Goal: Transaction & Acquisition: Purchase product/service

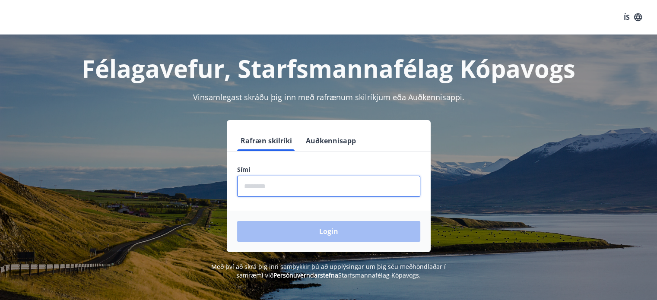
click at [289, 187] on input "phone" at bounding box center [328, 186] width 183 height 21
drag, startPoint x: 289, startPoint y: 187, endPoint x: 321, endPoint y: 212, distance: 40.6
click at [321, 212] on form "Rafræn skilríki Auðkennisapp Sími ​ Login" at bounding box center [329, 192] width 204 height 122
type input "********"
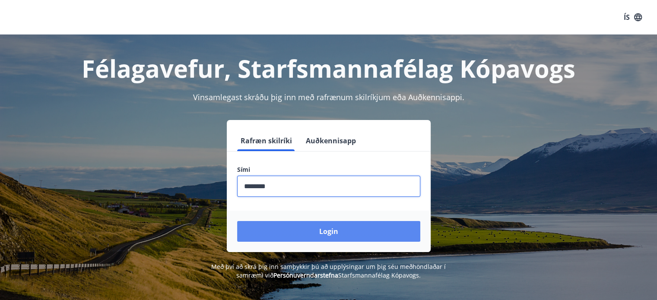
click at [313, 228] on button "Login" at bounding box center [328, 231] width 183 height 21
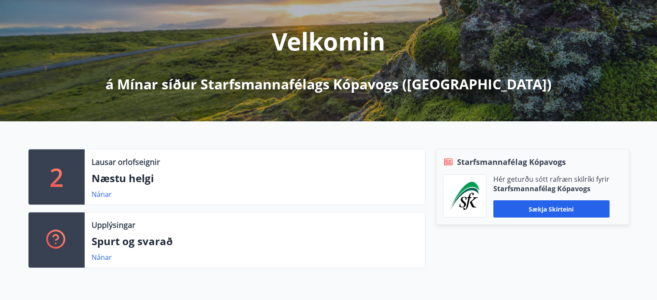
scroll to position [95, 0]
click at [99, 195] on link "Nánar" at bounding box center [102, 194] width 20 height 10
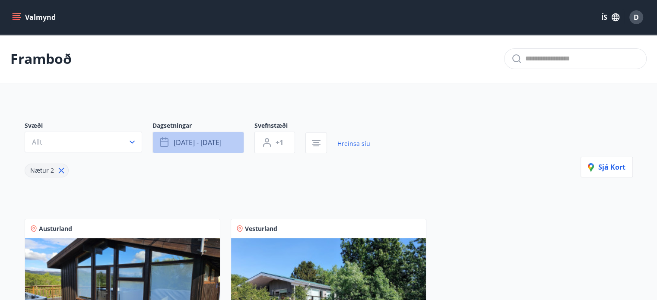
click at [213, 140] on span "[DATE] - [DATE]" at bounding box center [198, 143] width 48 height 10
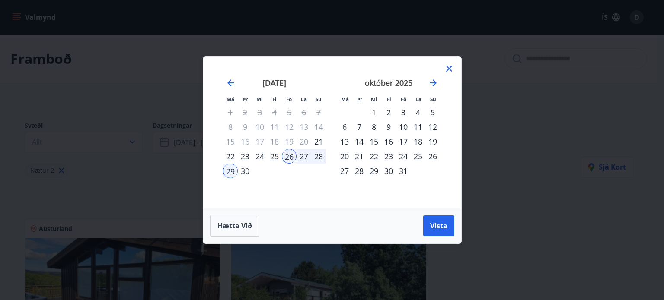
click at [320, 154] on div "28" at bounding box center [318, 156] width 15 height 15
click at [372, 110] on div "1" at bounding box center [374, 112] width 15 height 15
click at [440, 230] on span "Vista" at bounding box center [438, 226] width 17 height 10
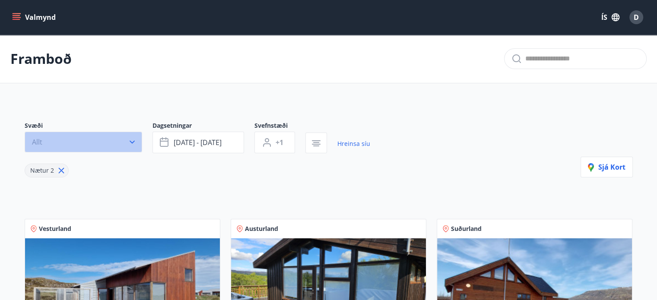
click at [88, 143] on button "Allt" at bounding box center [84, 142] width 118 height 21
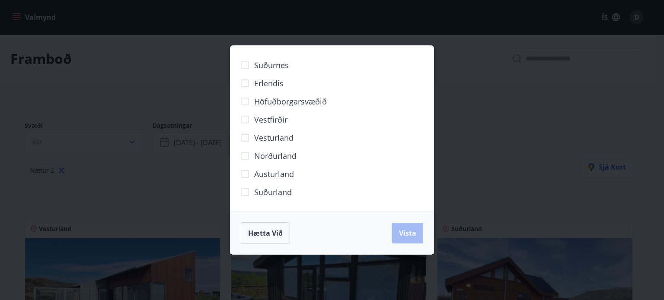
click at [284, 157] on span "Norðurland" at bounding box center [275, 155] width 42 height 11
click at [418, 239] on button "Vista" at bounding box center [407, 233] width 31 height 21
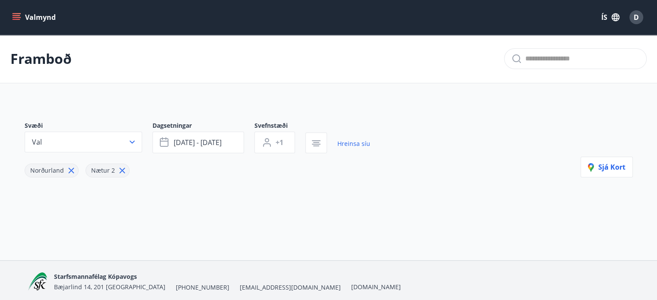
scroll to position [32, 0]
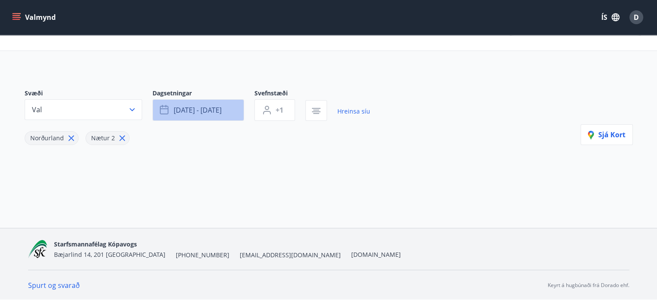
click at [220, 114] on span "[DATE] - [DATE]" at bounding box center [198, 110] width 48 height 10
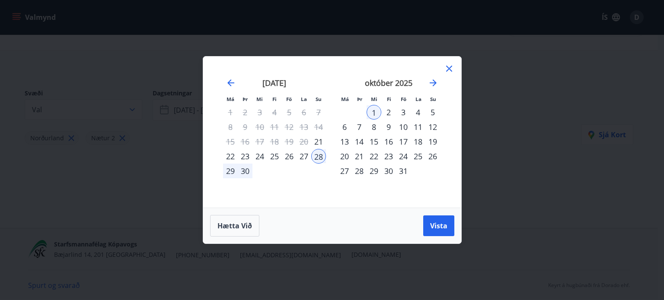
click at [319, 157] on div "28" at bounding box center [318, 156] width 15 height 15
click at [377, 109] on div "1" at bounding box center [374, 112] width 15 height 15
click at [436, 214] on div "Hætta við Vista" at bounding box center [332, 226] width 258 height 36
click at [440, 226] on span "Vista" at bounding box center [438, 226] width 17 height 10
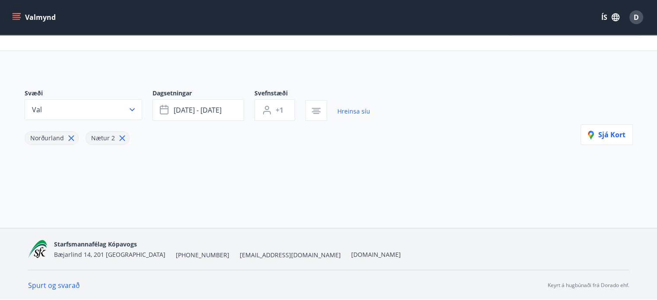
scroll to position [0, 0]
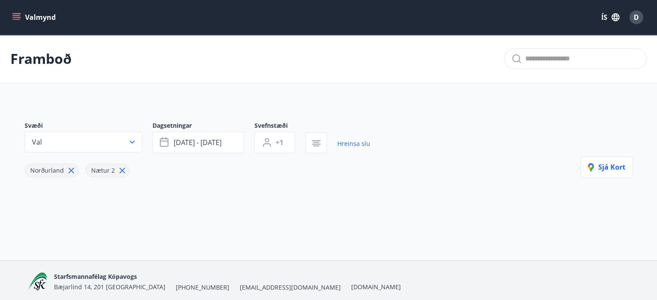
click at [43, 20] on button "Valmynd" at bounding box center [34, 18] width 49 height 16
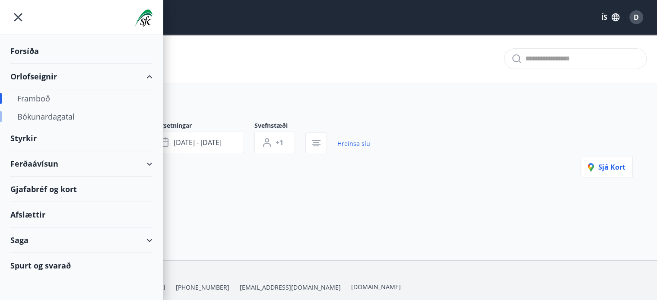
click at [51, 114] on div "Bókunardagatal" at bounding box center [81, 117] width 128 height 18
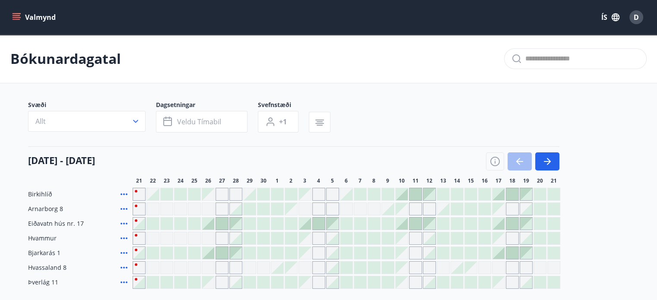
scroll to position [95, 0]
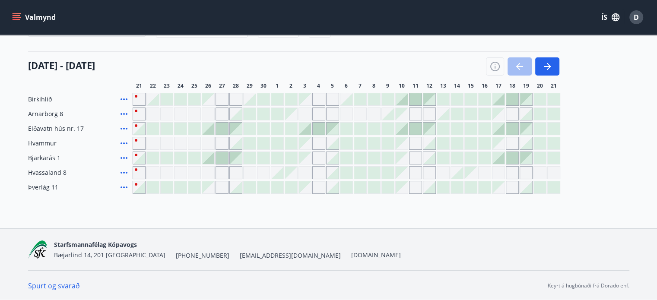
click at [239, 86] on span "28" at bounding box center [236, 86] width 6 height 7
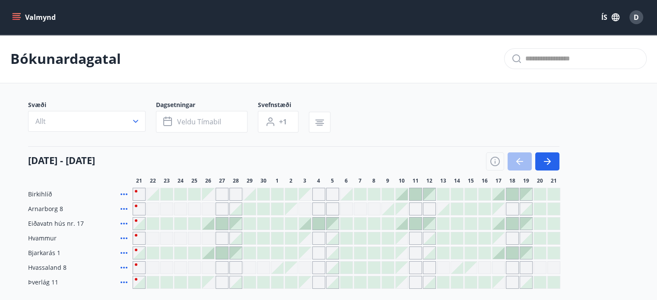
click at [27, 24] on button "Valmynd" at bounding box center [34, 18] width 49 height 16
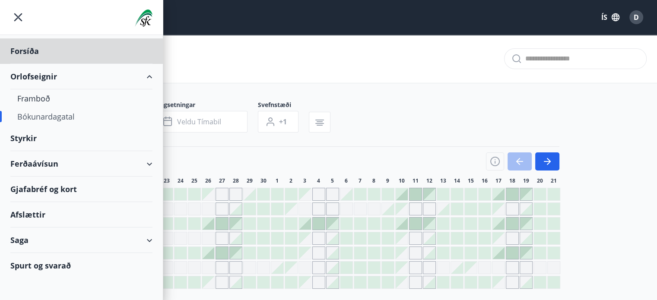
click at [46, 143] on div "Styrkir" at bounding box center [81, 139] width 142 height 26
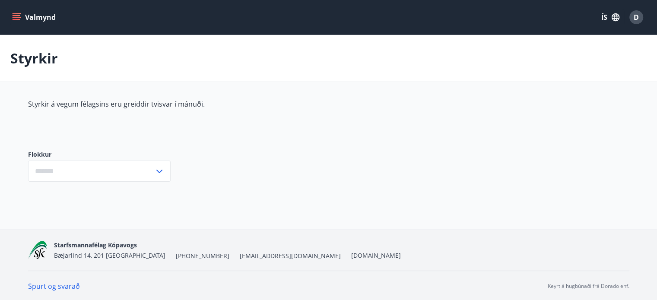
type input "***"
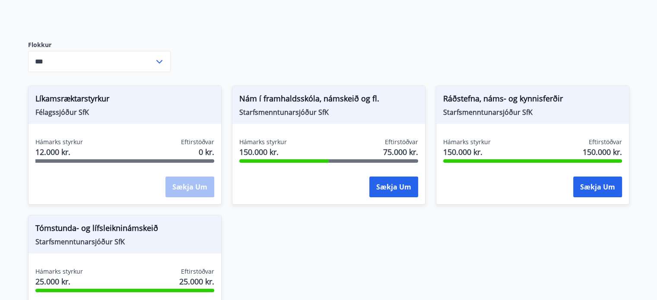
scroll to position [110, 0]
click at [327, 102] on span "Nám í framhaldsskóla, námskeið og fl." at bounding box center [328, 99] width 179 height 15
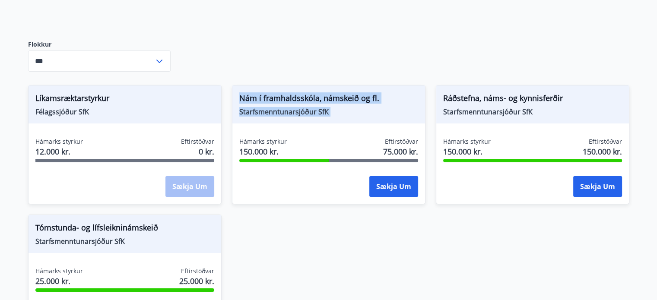
drag, startPoint x: 327, startPoint y: 102, endPoint x: 344, endPoint y: 117, distance: 23.3
click at [344, 117] on div "Nám í framhaldsskóla, námskeið og fl. Starfsmenntunarsjóður SfK" at bounding box center [329, 105] width 193 height 38
drag, startPoint x: 344, startPoint y: 117, endPoint x: 298, endPoint y: 91, distance: 53.0
click at [298, 91] on div "Nám í framhaldsskóla, námskeið og fl. Starfsmenntunarsjóður SfK" at bounding box center [329, 105] width 193 height 38
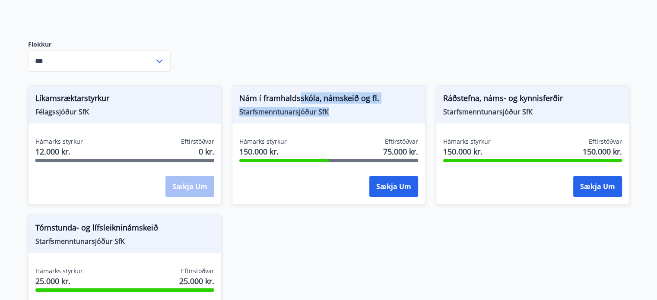
click at [298, 91] on div "Nám í framhaldsskóla, námskeið og fl. Starfsmenntunarsjóður SfK" at bounding box center [329, 105] width 193 height 38
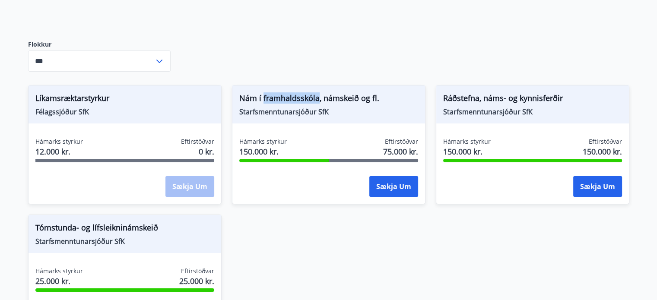
click at [298, 91] on div "Nám í framhaldsskóla, námskeið og fl. Starfsmenntunarsjóður SfK" at bounding box center [329, 105] width 193 height 38
drag, startPoint x: 298, startPoint y: 91, endPoint x: 317, endPoint y: 107, distance: 24.6
click at [317, 107] on div "Nám í framhaldsskóla, námskeið og fl. Starfsmenntunarsjóður SfK" at bounding box center [329, 105] width 193 height 38
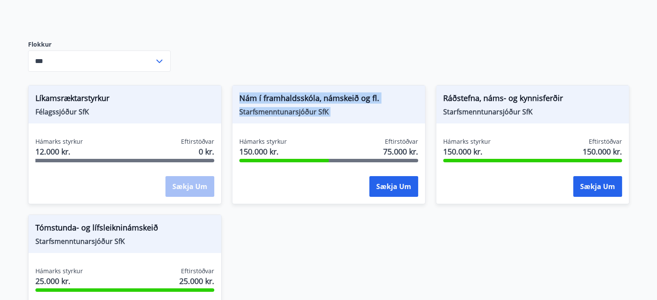
click at [317, 107] on span "Starfsmenntunarsjóður SfK" at bounding box center [328, 112] width 179 height 10
drag, startPoint x: 345, startPoint y: 120, endPoint x: 232, endPoint y: 92, distance: 117.0
click at [232, 92] on div "Nám í framhaldsskóla, námskeið og fl. Starfsmenntunarsjóður SfK Hámarks styrkur…" at bounding box center [329, 144] width 194 height 119
click at [279, 105] on span "Nám í framhaldsskóla, námskeið og fl." at bounding box center [328, 99] width 179 height 15
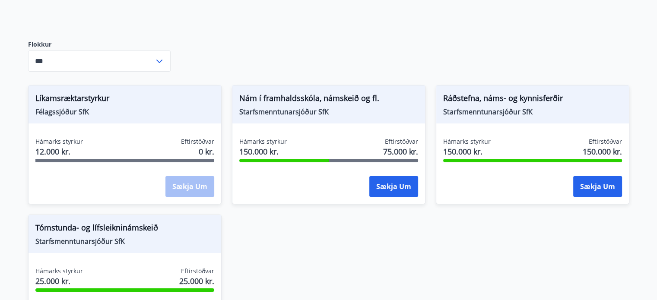
scroll to position [131, 0]
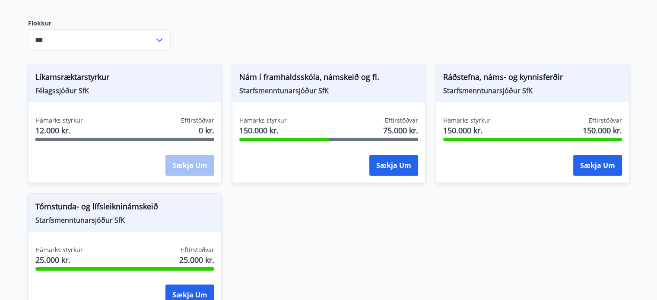
click at [520, 75] on span "Ráðstefna, náms- og kynnisferðir" at bounding box center [532, 78] width 179 height 15
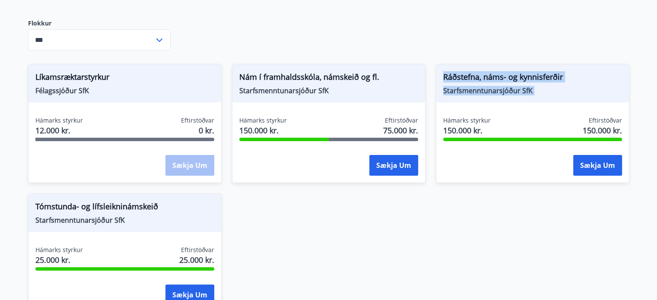
drag, startPoint x: 520, startPoint y: 75, endPoint x: 538, endPoint y: 91, distance: 23.6
click at [538, 91] on div "Ráðstefna, náms- og kynnisferðir Starfsmenntunarsjóður SfK" at bounding box center [533, 83] width 193 height 38
click at [538, 91] on span "Starfsmenntunarsjóður SfK" at bounding box center [532, 91] width 179 height 10
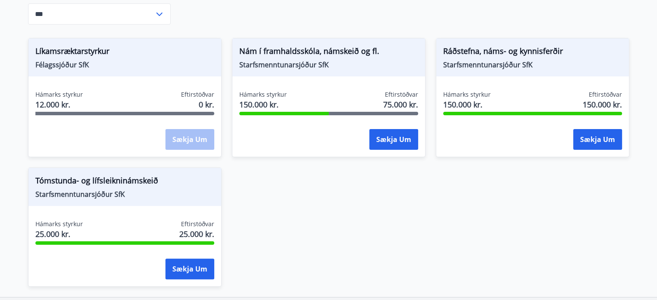
scroll to position [188, 0]
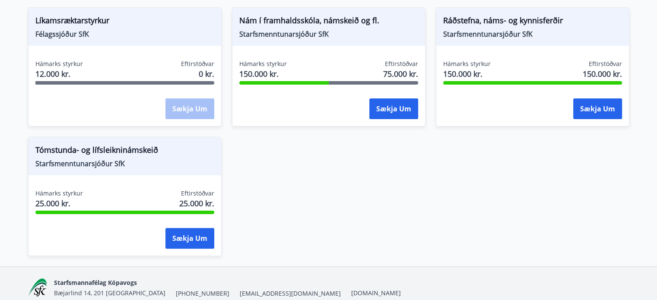
click at [115, 155] on span "Tómstunda- og lífsleikninámskeið" at bounding box center [124, 151] width 179 height 15
click at [133, 163] on span "Starfsmenntunarsjóður SfK" at bounding box center [124, 164] width 179 height 10
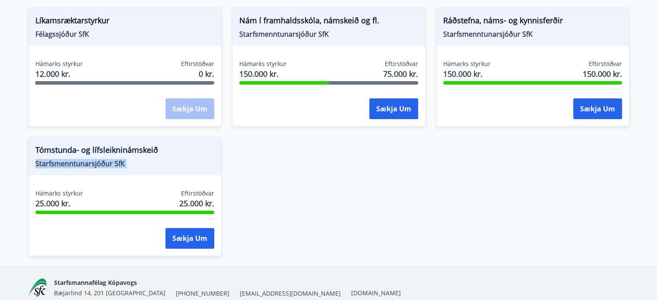
click at [133, 163] on span "Starfsmenntunarsjóður SfK" at bounding box center [124, 164] width 179 height 10
click at [128, 151] on span "Tómstunda- og lífsleikninámskeið" at bounding box center [124, 151] width 179 height 15
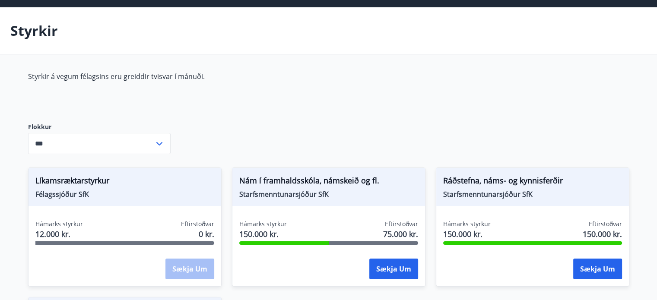
scroll to position [0, 0]
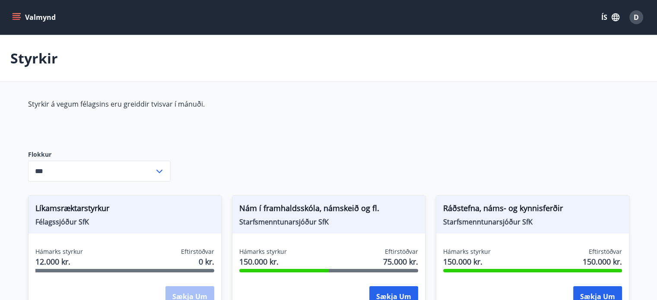
click at [17, 17] on icon "menu" at bounding box center [18, 17] width 10 height 1
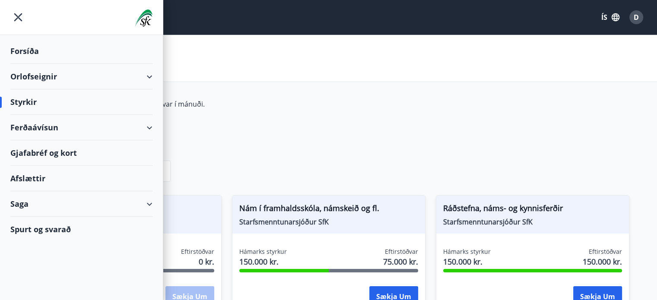
click at [114, 128] on div "Ferðaávísun" at bounding box center [81, 128] width 142 height 26
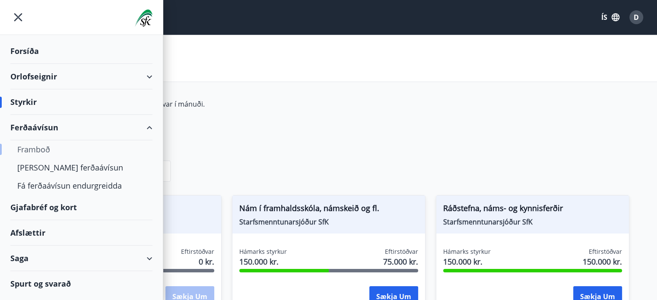
click at [25, 147] on div "Framboð" at bounding box center [81, 149] width 128 height 18
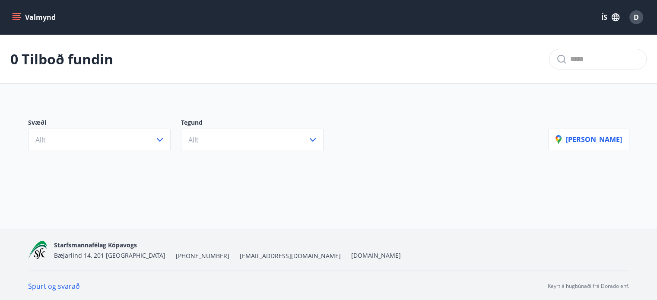
click at [31, 22] on button "Valmynd" at bounding box center [34, 18] width 49 height 16
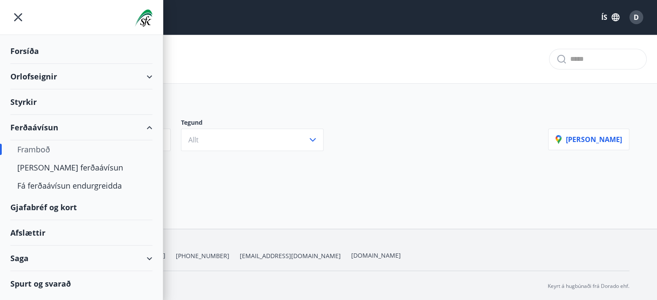
click at [77, 207] on div "Gjafabréf og kort" at bounding box center [81, 208] width 142 height 26
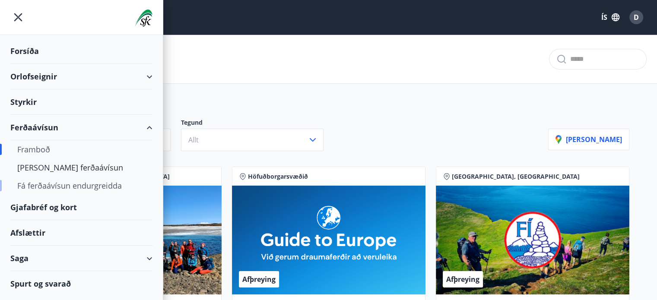
scroll to position [28, 0]
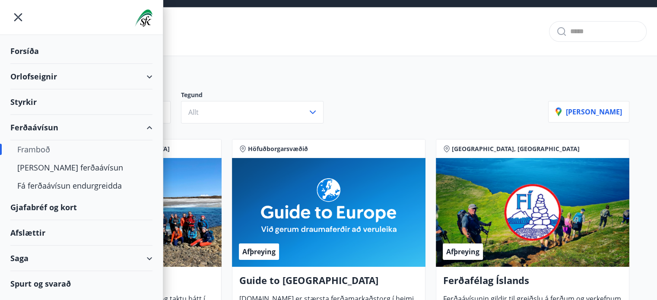
click at [80, 232] on div "Afslættir" at bounding box center [81, 233] width 142 height 26
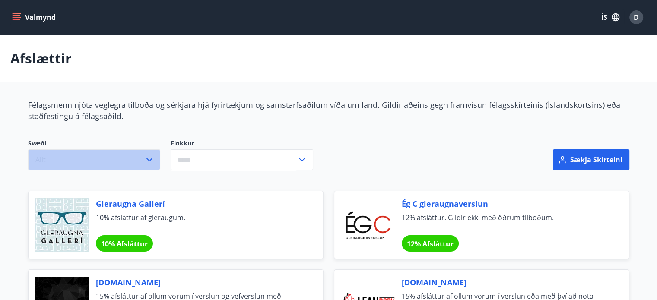
click at [152, 162] on icon "button" at bounding box center [149, 160] width 10 height 10
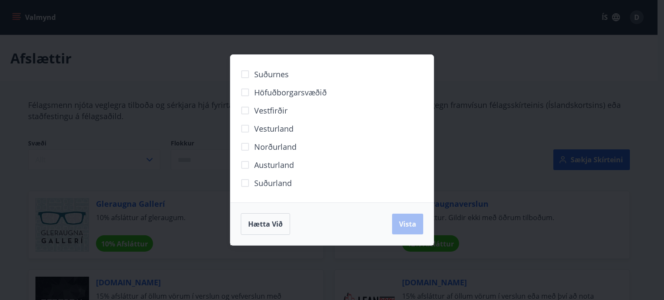
click at [287, 150] on span "Norðurland" at bounding box center [275, 146] width 42 height 11
click at [402, 217] on button "Vista" at bounding box center [407, 224] width 31 height 21
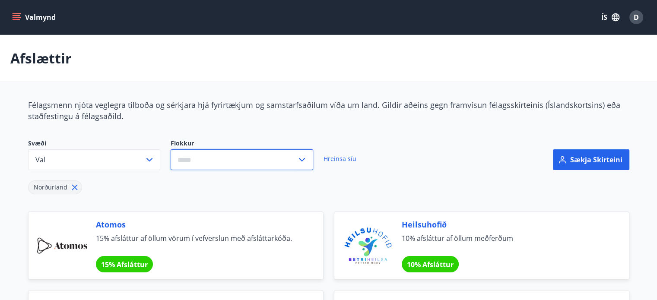
click at [222, 165] on input "text" at bounding box center [234, 160] width 126 height 21
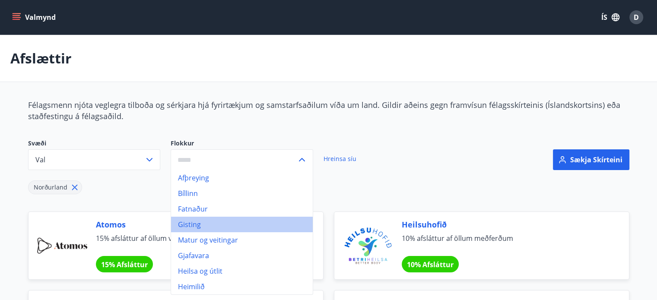
click at [223, 223] on li "Gisting" at bounding box center [242, 225] width 142 height 16
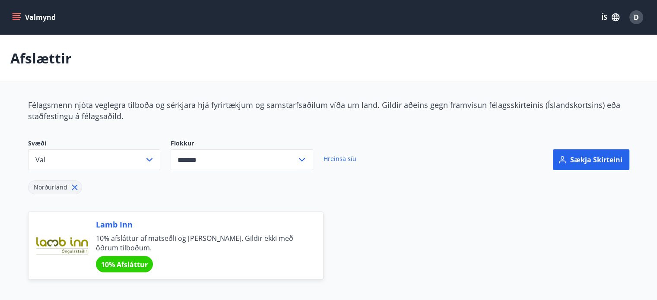
type input "*******"
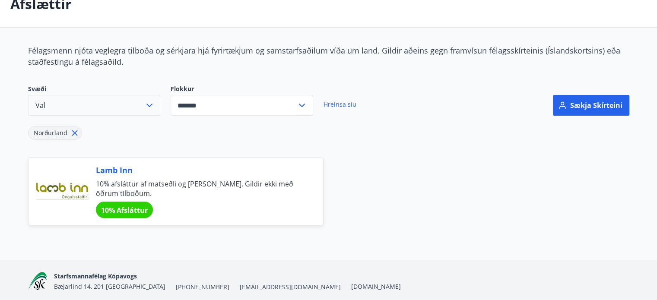
scroll to position [55, 0]
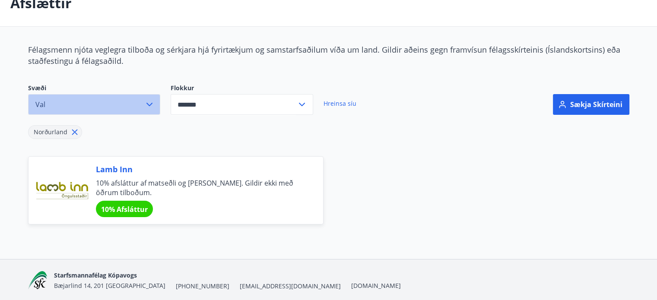
click at [113, 110] on button "Val" at bounding box center [94, 104] width 132 height 21
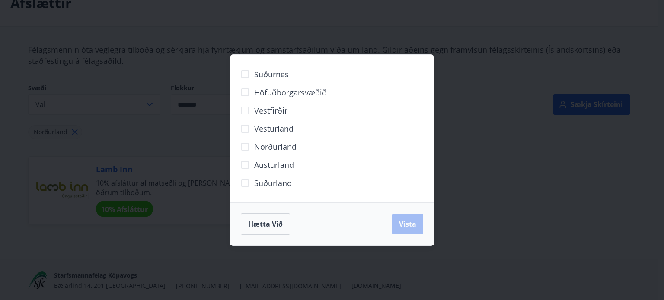
click at [398, 221] on div "Hætta við Vista" at bounding box center [332, 225] width 182 height 22
click at [269, 226] on span "Hætta við" at bounding box center [265, 225] width 35 height 10
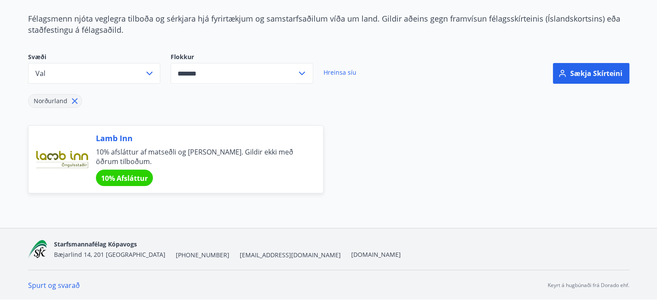
scroll to position [0, 0]
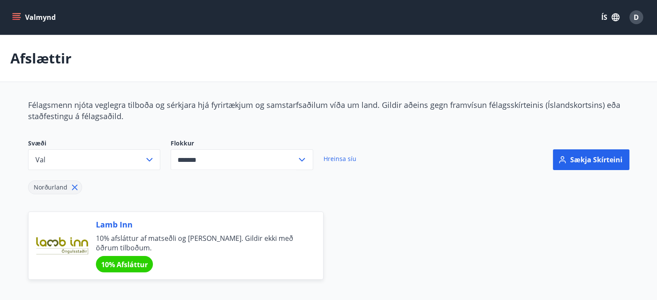
click at [15, 19] on icon "menu" at bounding box center [17, 19] width 8 height 1
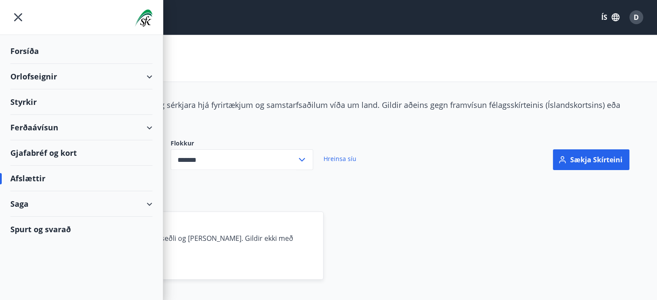
click at [50, 177] on div "Afslættir" at bounding box center [81, 179] width 142 height 26
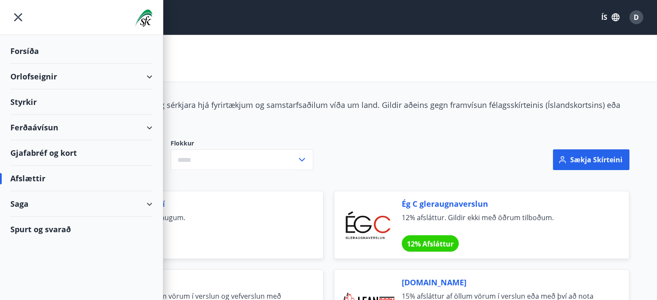
click at [59, 150] on div "Gjafabréf og kort" at bounding box center [81, 153] width 142 height 26
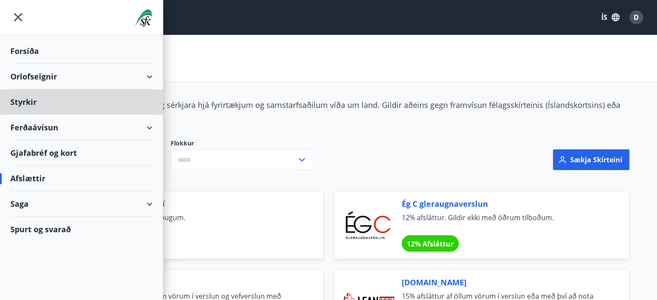
click at [23, 52] on div "Forsíða" at bounding box center [81, 51] width 142 height 26
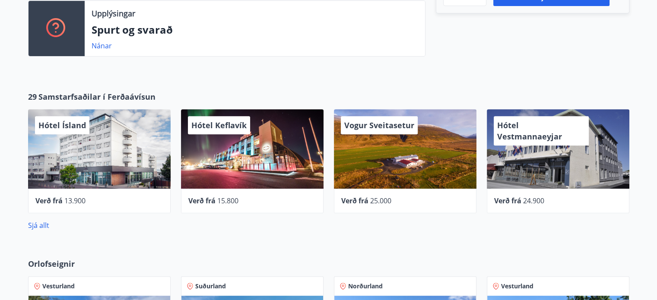
scroll to position [306, 0]
click at [38, 225] on link "Sjá allt" at bounding box center [38, 226] width 21 height 10
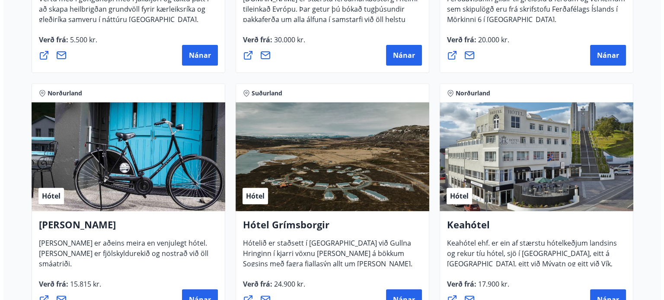
scroll to position [397, 0]
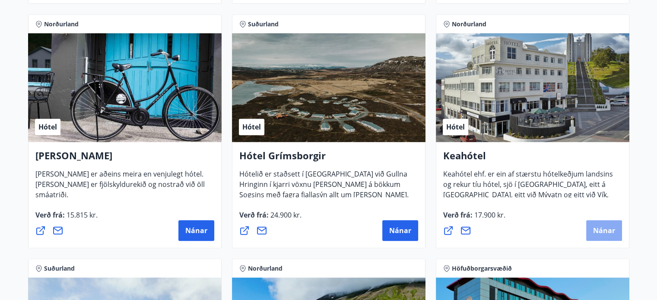
click at [607, 235] on span "Nánar" at bounding box center [604, 231] width 22 height 10
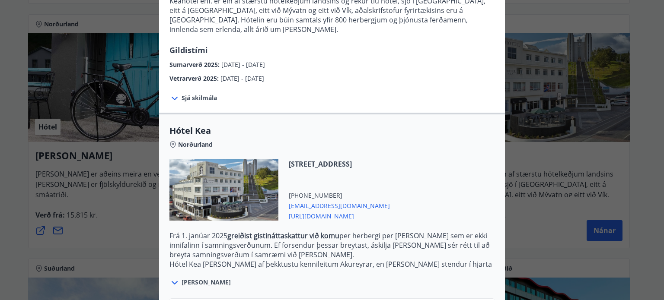
scroll to position [118, 0]
click at [249, 232] on p "Frá [DATE] greiðist gistináttaskattur við komu per herbergi per [PERSON_NAME] s…" at bounding box center [331, 245] width 325 height 29
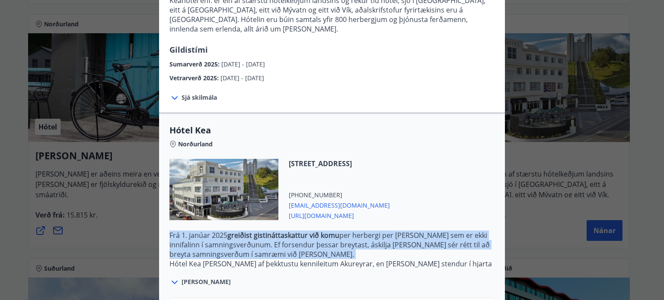
click at [249, 232] on p "Frá [DATE] greiðist gistináttaskattur við komu per herbergi per [PERSON_NAME] s…" at bounding box center [331, 245] width 325 height 29
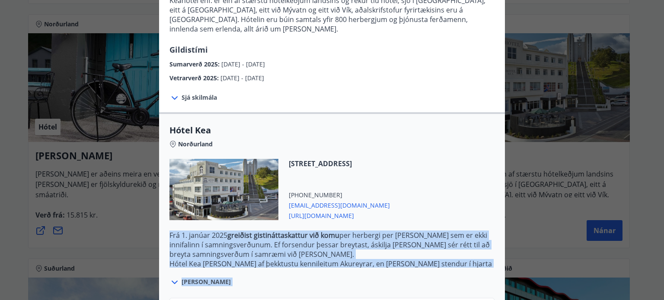
drag, startPoint x: 249, startPoint y: 232, endPoint x: 290, endPoint y: 262, distance: 50.8
click at [290, 262] on div "Hótel Kea Norðurland [STREET_ADDRESS] [PHONE_NUMBER] [EMAIL_ADDRESS][DOMAIN_NAM…" at bounding box center [332, 205] width 346 height 163
click at [290, 268] on div "[PERSON_NAME]" at bounding box center [331, 278] width 325 height 20
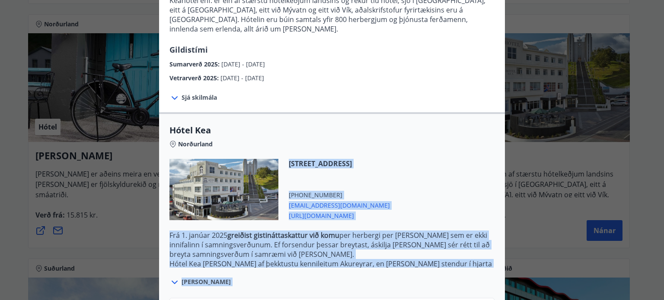
drag, startPoint x: 290, startPoint y: 262, endPoint x: 200, endPoint y: 216, distance: 101.5
click at [200, 216] on div "Hótel Kea Norðurland [STREET_ADDRESS] [PHONE_NUMBER] [EMAIL_ADDRESS][DOMAIN_NAM…" at bounding box center [332, 205] width 346 height 163
click at [288, 242] on p "Frá [DATE] greiðist gistináttaskattur við komu per herbergi per [PERSON_NAME] s…" at bounding box center [331, 245] width 325 height 29
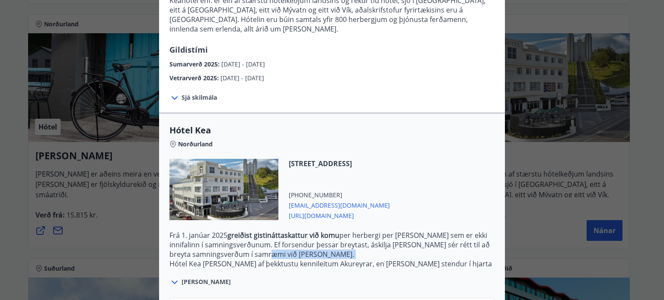
click at [288, 242] on p "Frá [DATE] greiðist gistináttaskattur við komu per herbergi per [PERSON_NAME] s…" at bounding box center [331, 245] width 325 height 29
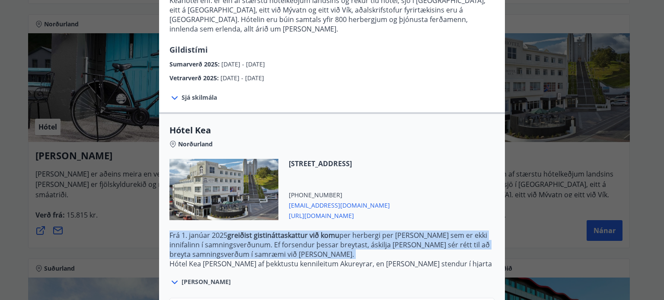
click at [288, 242] on p "Frá [DATE] greiðist gistináttaskattur við komu per herbergi per [PERSON_NAME] s…" at bounding box center [331, 245] width 325 height 29
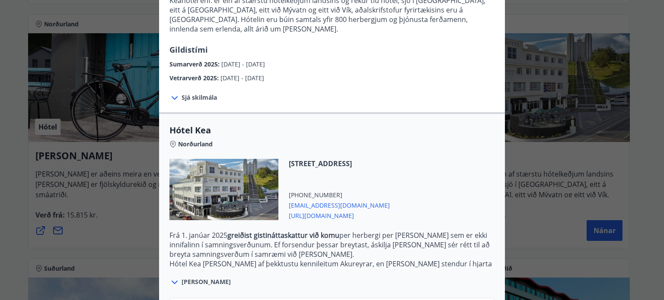
click at [261, 259] on p "Hótel Kea [PERSON_NAME] af þekktustu kennileitum Akureyrar, en [PERSON_NAME] st…" at bounding box center [331, 278] width 325 height 38
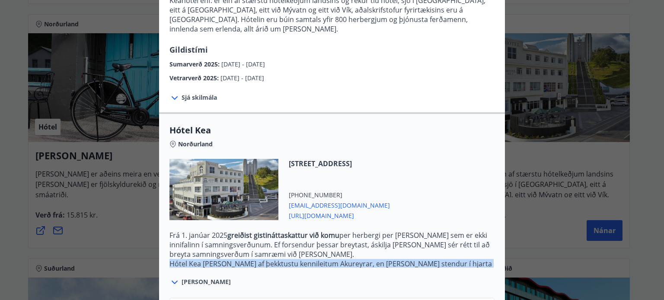
click at [261, 259] on p "Hótel Kea [PERSON_NAME] af þekktustu kennileitum Akureyrar, en [PERSON_NAME] st…" at bounding box center [331, 278] width 325 height 38
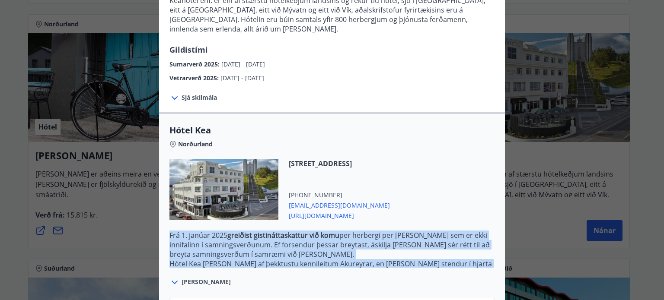
drag, startPoint x: 261, startPoint y: 250, endPoint x: 337, endPoint y: 233, distance: 77.9
click at [337, 233] on p "Frá [DATE] greiðist gistináttaskattur við komu per herbergi per [PERSON_NAME] s…" at bounding box center [331, 278] width 325 height 95
click at [404, 231] on p "Frá [DATE] greiðist gistináttaskattur við komu per herbergi per [PERSON_NAME] s…" at bounding box center [331, 245] width 325 height 29
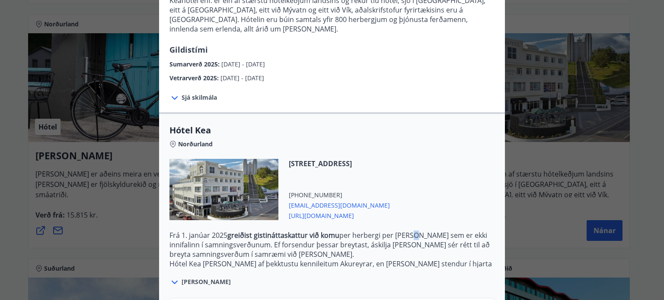
click at [404, 231] on p "Frá [DATE] greiðist gistináttaskattur við komu per herbergi per [PERSON_NAME] s…" at bounding box center [331, 245] width 325 height 29
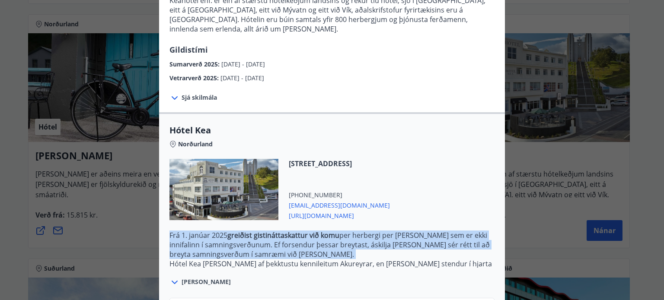
click at [404, 231] on p "Frá [DATE] greiðist gistináttaskattur við komu per herbergi per [PERSON_NAME] s…" at bounding box center [331, 245] width 325 height 29
click at [251, 245] on p "Frá [DATE] greiðist gistináttaskattur við komu per herbergi per [PERSON_NAME] s…" at bounding box center [331, 245] width 325 height 29
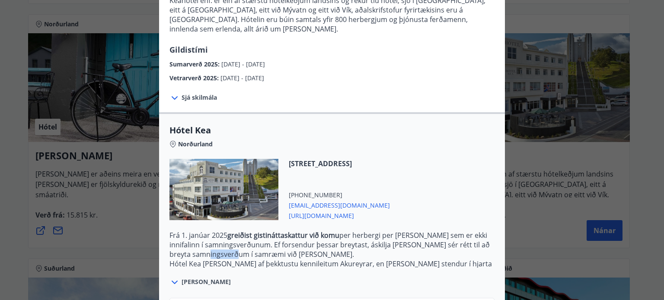
click at [251, 245] on p "Frá [DATE] greiðist gistináttaskattur við komu per herbergi per [PERSON_NAME] s…" at bounding box center [331, 245] width 325 height 29
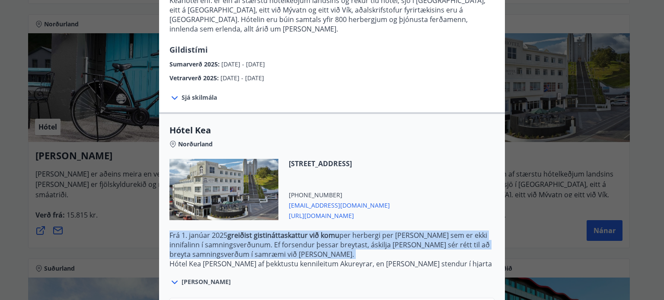
click at [251, 245] on p "Frá [DATE] greiðist gistináttaskattur við komu per herbergi per [PERSON_NAME] s…" at bounding box center [331, 245] width 325 height 29
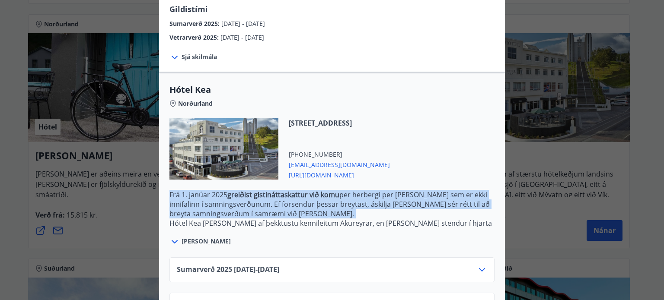
scroll to position [159, 0]
click at [272, 205] on p "Frá [DATE] greiðist gistináttaskattur við komu per herbergi per [PERSON_NAME] s…" at bounding box center [331, 204] width 325 height 29
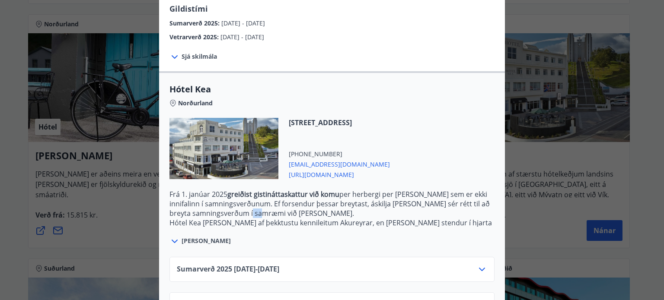
click at [272, 205] on p "Frá [DATE] greiðist gistináttaskattur við komu per herbergi per [PERSON_NAME] s…" at bounding box center [331, 204] width 325 height 29
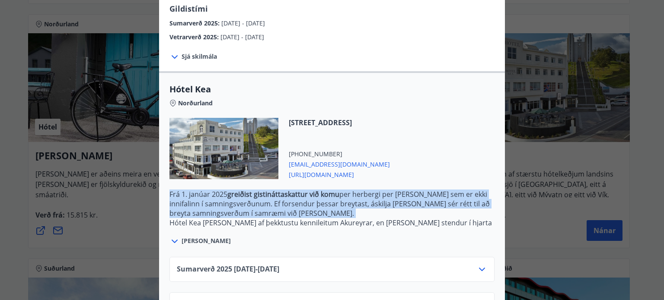
click at [272, 205] on p "Frá [DATE] greiðist gistináttaskattur við komu per herbergi per [PERSON_NAME] s…" at bounding box center [331, 204] width 325 height 29
click at [341, 206] on p "Frá [DATE] greiðist gistináttaskattur við komu per herbergi per [PERSON_NAME] s…" at bounding box center [331, 204] width 325 height 29
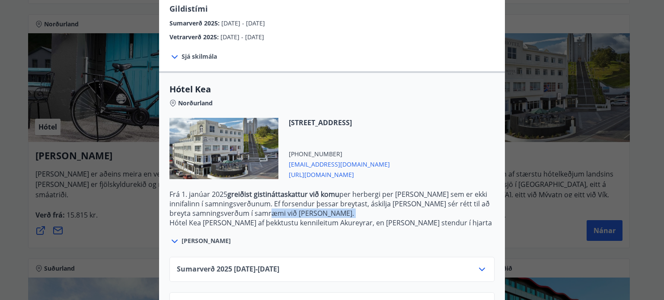
click at [341, 206] on p "Frá [DATE] greiðist gistináttaskattur við komu per herbergi per [PERSON_NAME] s…" at bounding box center [331, 204] width 325 height 29
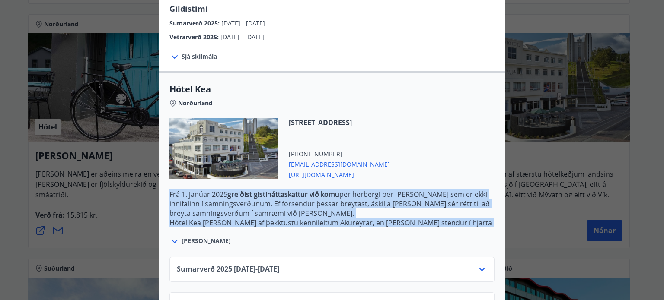
drag, startPoint x: 341, startPoint y: 206, endPoint x: 344, endPoint y: 217, distance: 12.1
click at [344, 217] on div "Hótel Kea Norðurland [STREET_ADDRESS] [PHONE_NUMBER] [EMAIL_ADDRESS][DOMAIN_NAM…" at bounding box center [332, 164] width 346 height 163
click at [344, 227] on div "[PERSON_NAME]" at bounding box center [331, 237] width 325 height 20
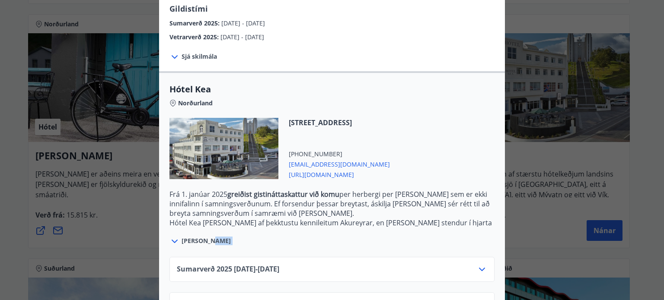
click at [344, 227] on div "[PERSON_NAME]" at bounding box center [331, 237] width 325 height 20
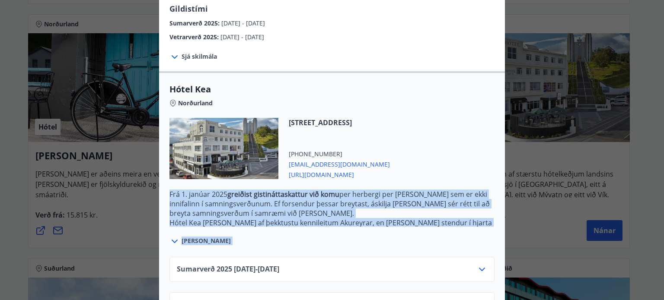
drag, startPoint x: 344, startPoint y: 217, endPoint x: 369, endPoint y: 198, distance: 31.7
click at [369, 198] on div "Hótel Kea Norðurland [STREET_ADDRESS] [PHONE_NUMBER] [EMAIL_ADDRESS][DOMAIN_NAM…" at bounding box center [332, 164] width 346 height 163
click at [369, 198] on p "Frá [DATE] greiðist gistináttaskattur við komu per herbergi per [PERSON_NAME] s…" at bounding box center [331, 204] width 325 height 29
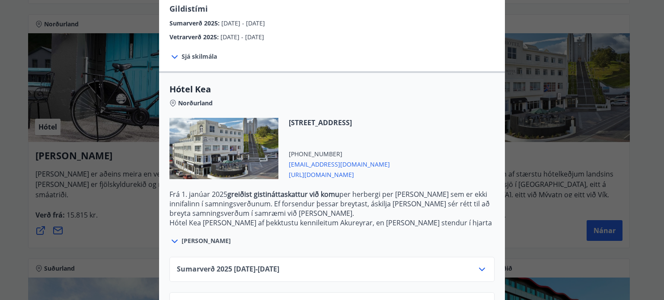
scroll to position [182, 0]
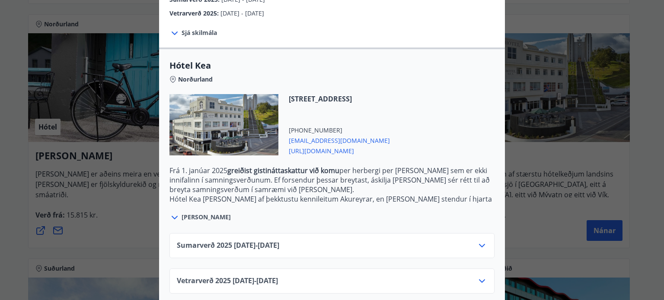
click at [172, 213] on icon at bounding box center [174, 218] width 10 height 10
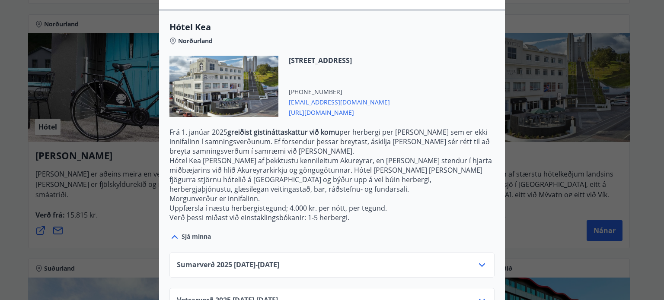
scroll to position [231, 0]
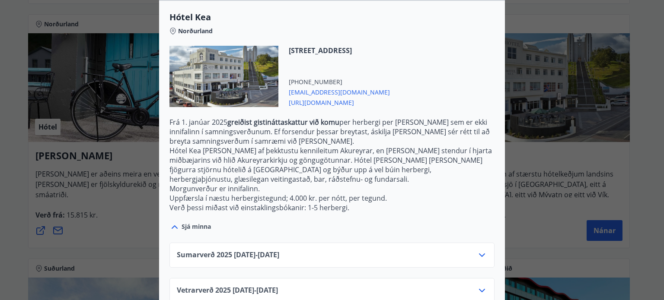
click at [319, 250] on div "Sumarverð [PHONE_NUMBER][DATE] - [DATE]" at bounding box center [332, 258] width 310 height 17
click at [478, 250] on icon at bounding box center [482, 255] width 10 height 10
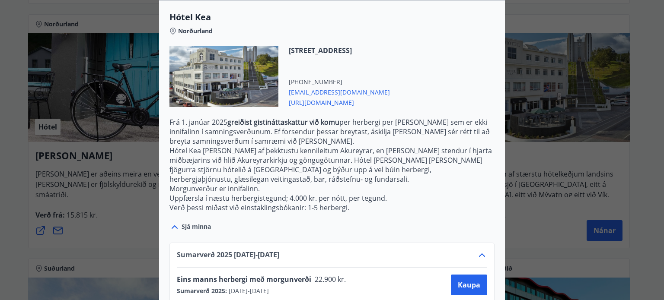
scroll to position [301, 0]
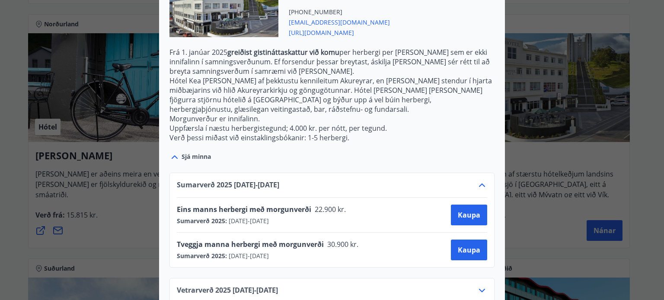
click at [330, 205] on span "22.900 kr." at bounding box center [329, 210] width 37 height 10
drag, startPoint x: 330, startPoint y: 188, endPoint x: 370, endPoint y: 263, distance: 85.1
click at [370, 263] on div "Sumarverð [PHONE_NUMBER][DATE] - [DATE] Eins [PERSON_NAME] herbergi með morgunv…" at bounding box center [332, 233] width 346 height 141
click at [370, 278] on div "Vetrarverð [PHONE_NUMBER][DATE] - [DATE]" at bounding box center [331, 290] width 325 height 25
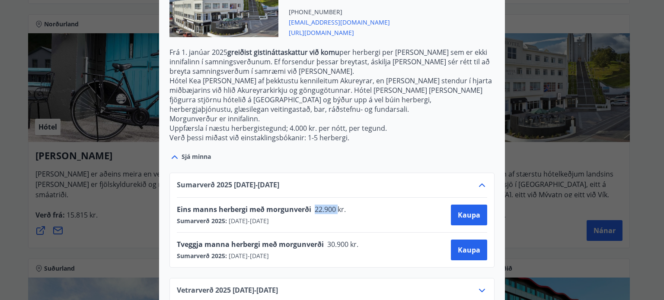
drag, startPoint x: 333, startPoint y: 250, endPoint x: 328, endPoint y: 191, distance: 59.5
click at [328, 191] on div "Sumarverð [PHONE_NUMBER][DATE] - [DATE] Eins [PERSON_NAME] herbergi með morgunv…" at bounding box center [332, 233] width 346 height 141
click at [328, 205] on span "22.900 kr." at bounding box center [329, 210] width 37 height 10
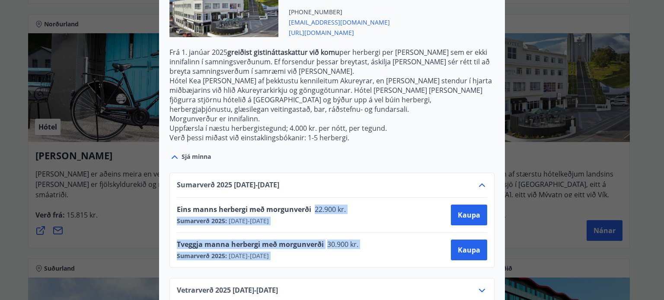
drag, startPoint x: 328, startPoint y: 191, endPoint x: 349, endPoint y: 252, distance: 64.5
click at [349, 252] on div "Sumarverð [PHONE_NUMBER][DATE] - [DATE] Eins [PERSON_NAME] herbergi með morgunv…" at bounding box center [332, 233] width 346 height 141
drag, startPoint x: 349, startPoint y: 252, endPoint x: 322, endPoint y: 147, distance: 108.8
click at [322, 163] on div "Sumarverð [PHONE_NUMBER][DATE] - [DATE] Eins [PERSON_NAME] herbergi með morgunv…" at bounding box center [332, 233] width 346 height 141
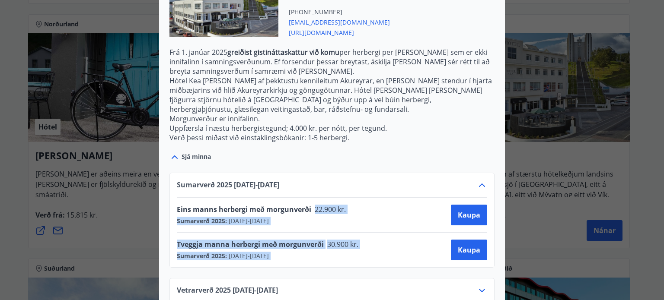
click at [322, 163] on div "Sumarverð [PHONE_NUMBER][DATE] - [DATE] Eins [PERSON_NAME] herbergi með morgunv…" at bounding box center [332, 233] width 346 height 141
drag, startPoint x: 322, startPoint y: 147, endPoint x: 353, endPoint y: 236, distance: 94.7
click at [353, 236] on div "Sumarverð [PHONE_NUMBER][DATE] - [DATE] Eins [PERSON_NAME] herbergi með morgunv…" at bounding box center [332, 233] width 346 height 141
click at [353, 252] on div "Sumarverð 2025 : [DATE] - [DATE]" at bounding box center [270, 256] width 187 height 9
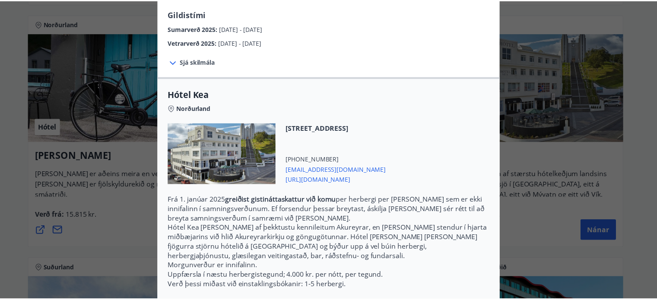
scroll to position [0, 0]
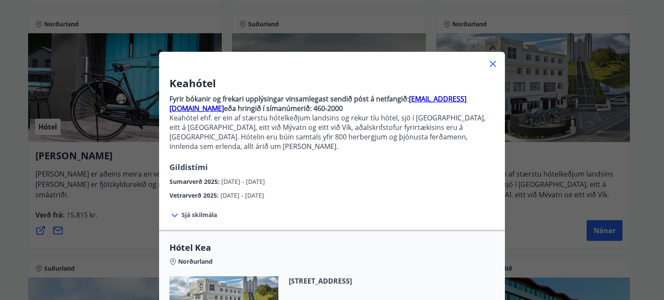
click at [494, 63] on icon at bounding box center [493, 64] width 10 height 10
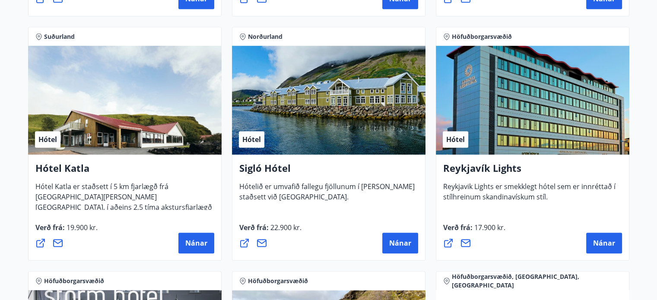
scroll to position [630, 0]
